Goal: Check status

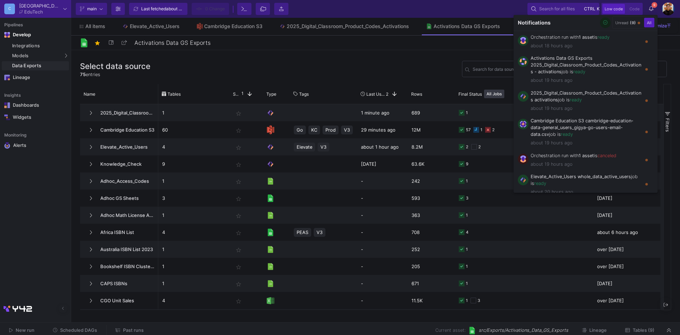
click at [363, 64] on div at bounding box center [340, 167] width 680 height 335
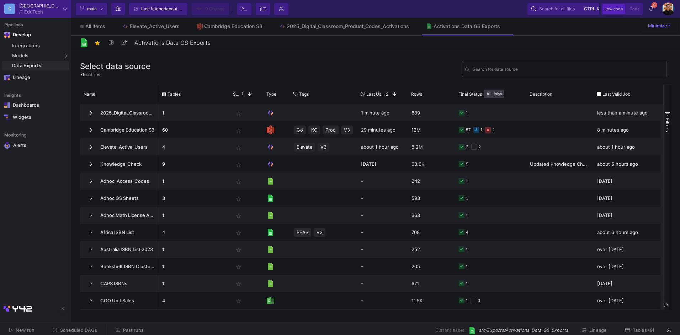
click at [135, 327] on button "Past runs" at bounding box center [129, 330] width 45 height 11
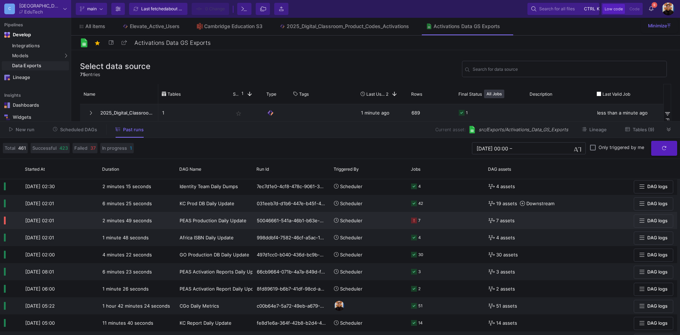
click at [422, 217] on div "7" at bounding box center [445, 220] width 69 height 16
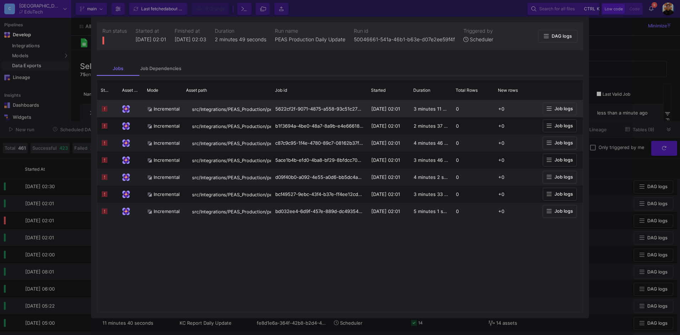
click at [564, 106] on button "Job logs" at bounding box center [560, 108] width 34 height 13
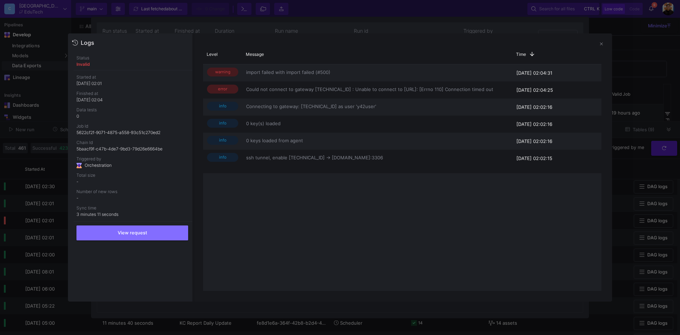
click at [648, 106] on div at bounding box center [340, 167] width 680 height 335
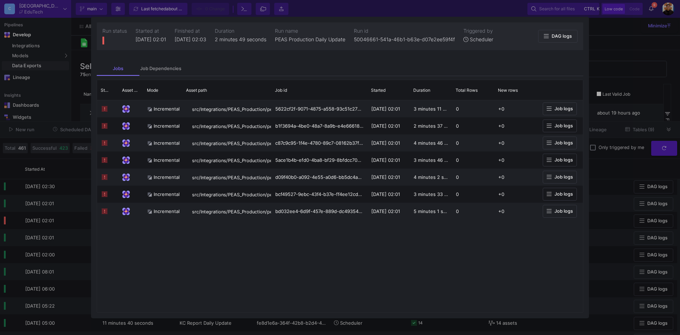
click at [622, 218] on div at bounding box center [340, 167] width 680 height 335
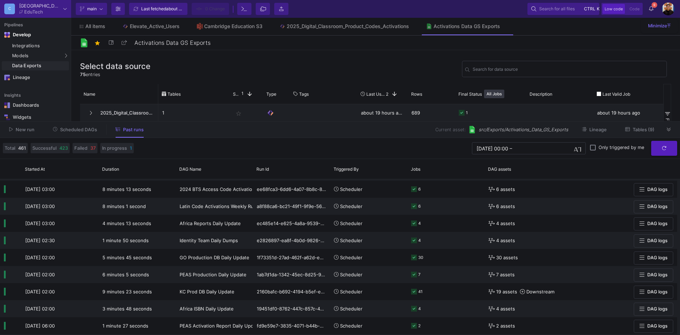
click at [291, 141] on y42-orchestration-past-runs-form "03/08/2025 00:00 03/08/2025 00:00 – End datetime today Only triggered by me" at bounding box center [407, 148] width 540 height 15
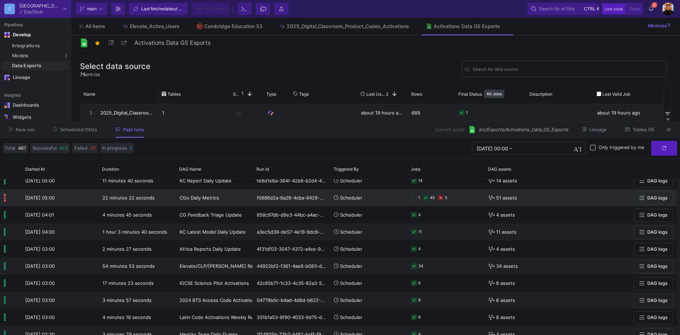
scroll to position [1352, 0]
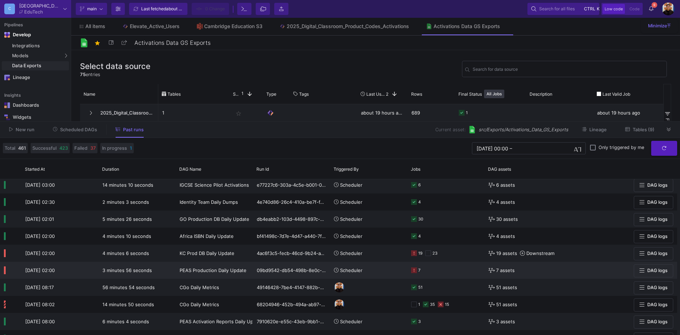
click at [441, 272] on div "7" at bounding box center [445, 270] width 69 height 16
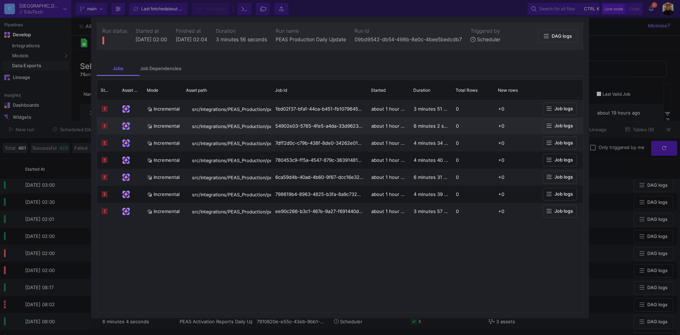
click at [565, 117] on div "Job logs" at bounding box center [560, 125] width 46 height 17
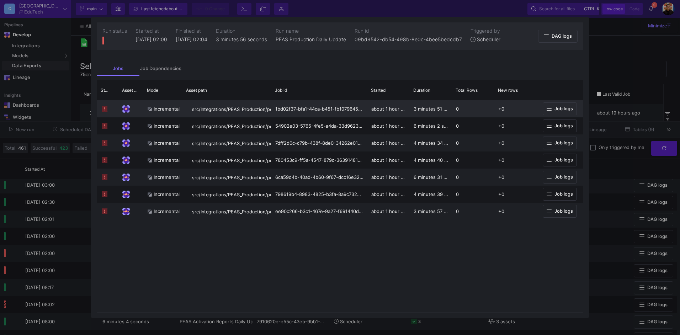
click at [563, 106] on span "Job logs" at bounding box center [563, 108] width 18 height 5
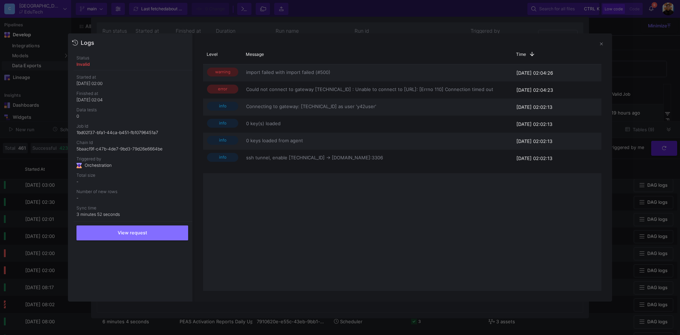
click at [638, 105] on div at bounding box center [340, 167] width 680 height 335
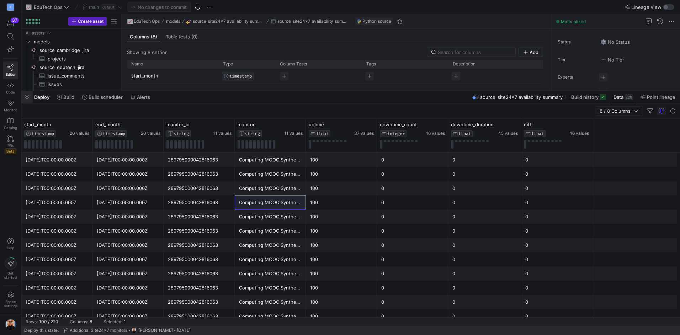
click at [31, 98] on span "button" at bounding box center [26, 97] width 11 height 12
